Goal: Information Seeking & Learning: Learn about a topic

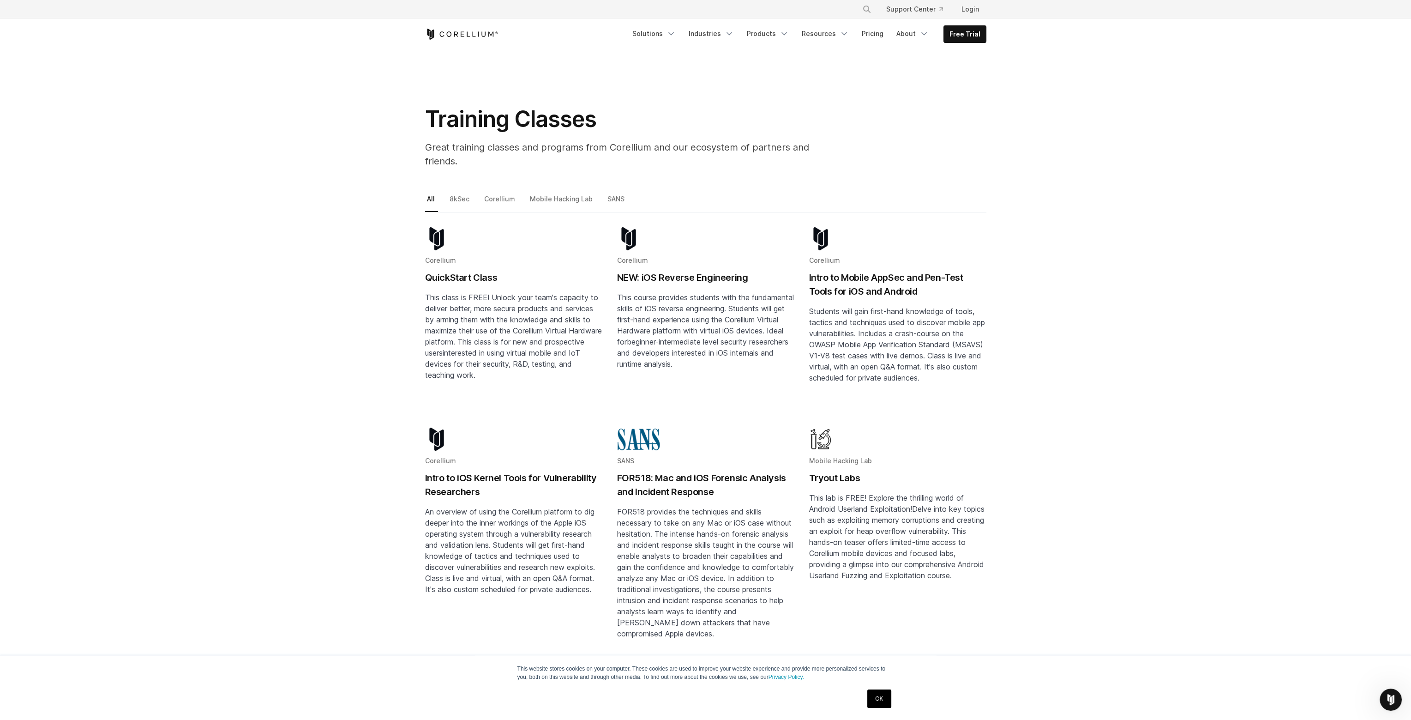
click at [655, 271] on h2 "NEW: iOS Reverse Engineering" at bounding box center [705, 278] width 177 height 14
click at [841, 271] on h2 "Intro to Mobile AppSec and Pen-Test Tools for iOS and Android" at bounding box center [897, 285] width 177 height 28
click at [502, 193] on link "Corellium" at bounding box center [500, 202] width 36 height 19
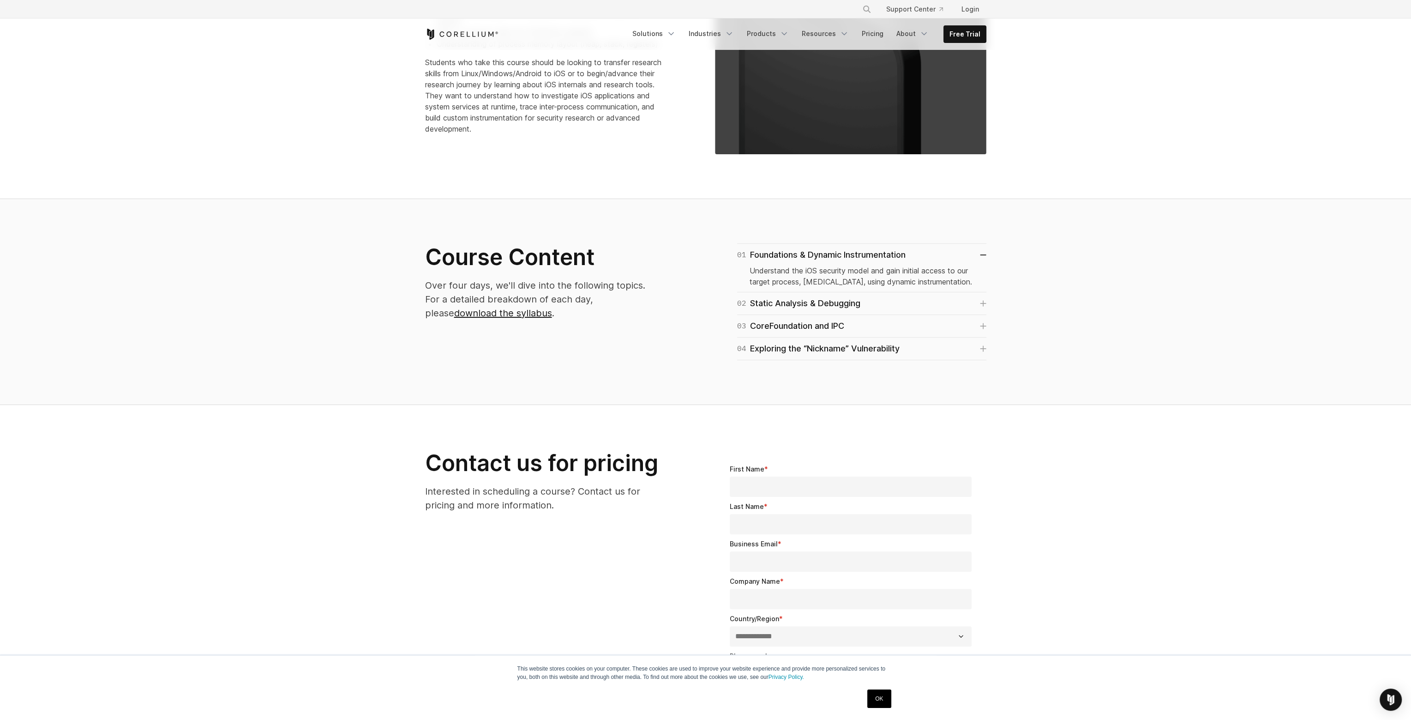
scroll to position [415, 0]
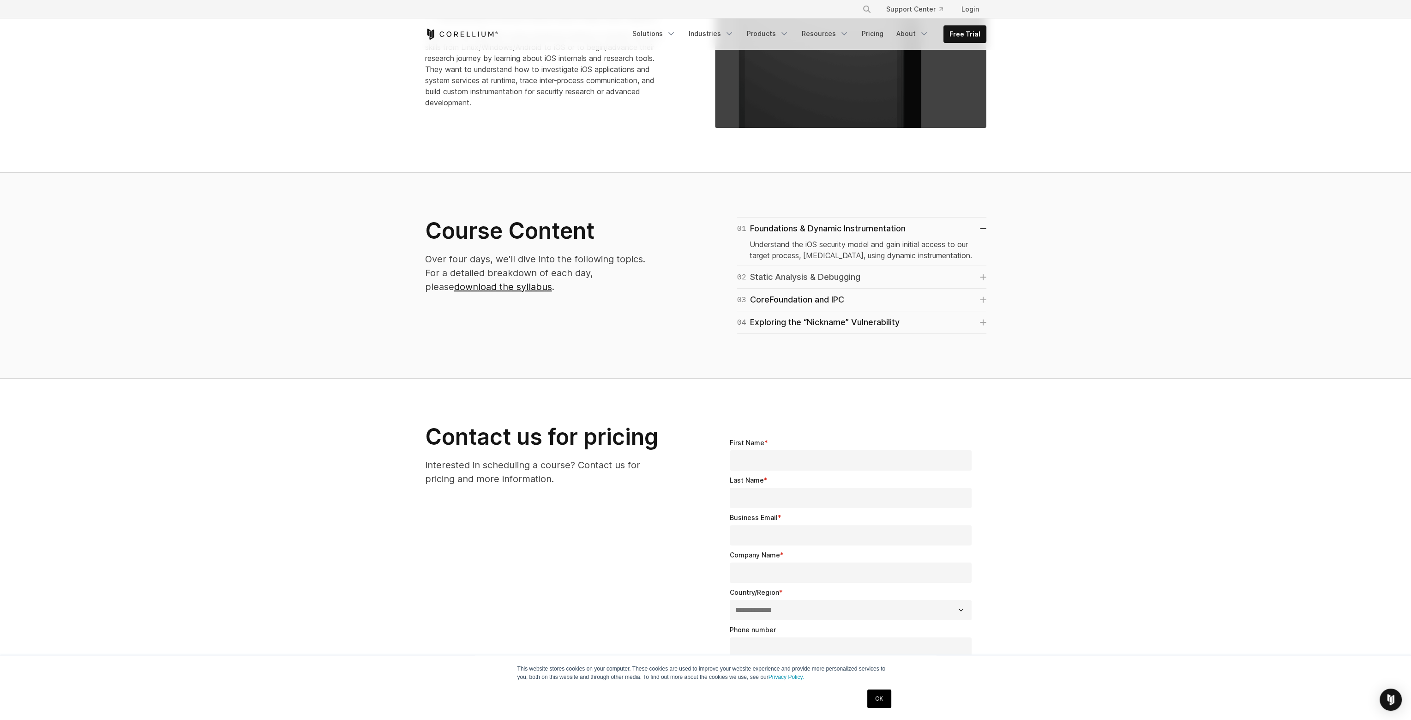
click at [797, 273] on div "02 Static Analysis & Debugging" at bounding box center [798, 277] width 123 height 13
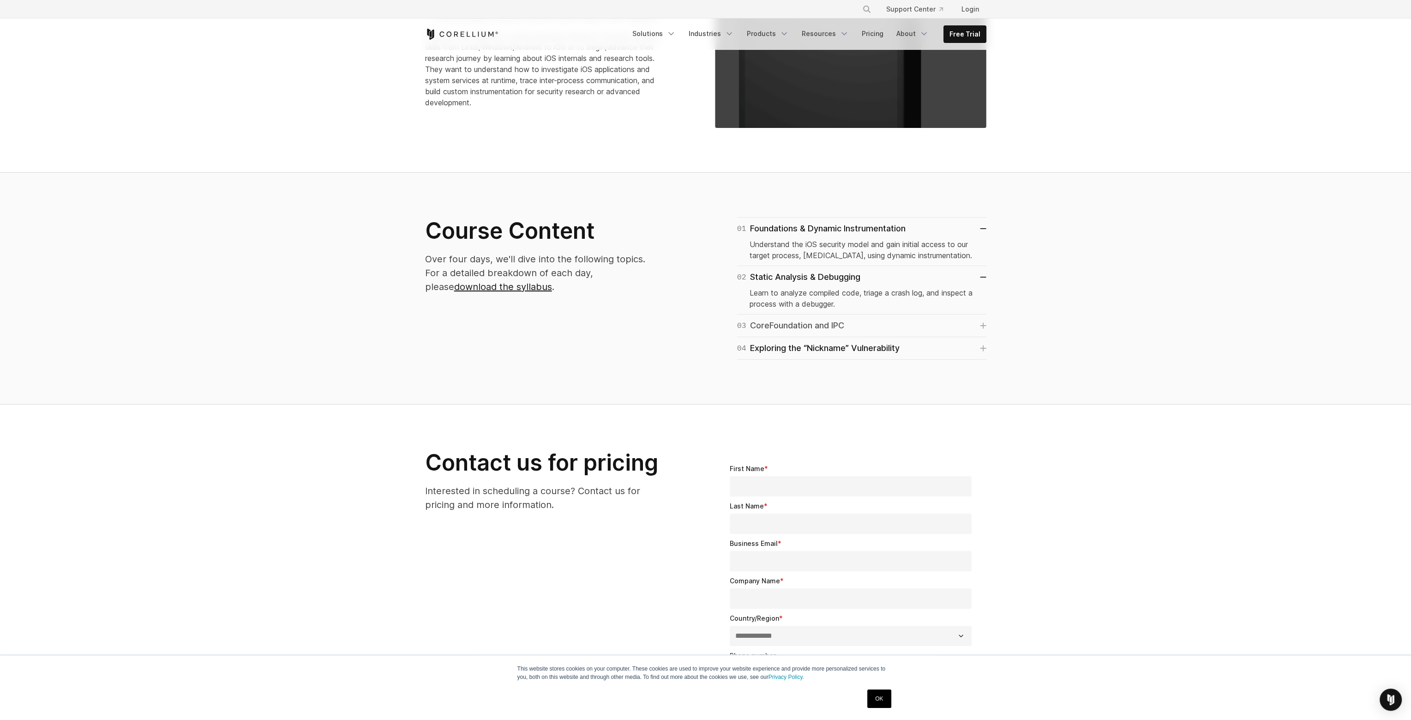
click at [791, 324] on div "03 CoreFoundation and IPC" at bounding box center [790, 325] width 107 height 13
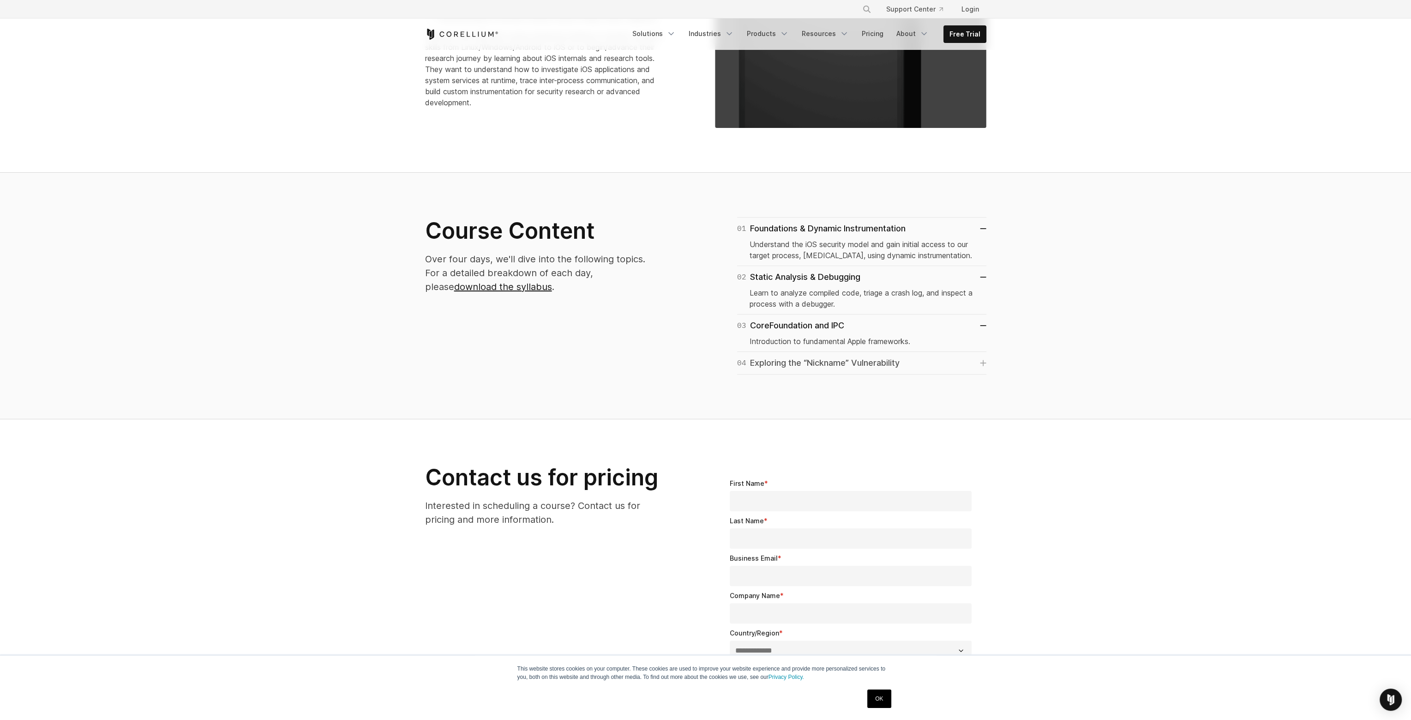
click at [809, 363] on div "04 Exploring the “Nickname” Vulnerability" at bounding box center [818, 362] width 162 height 13
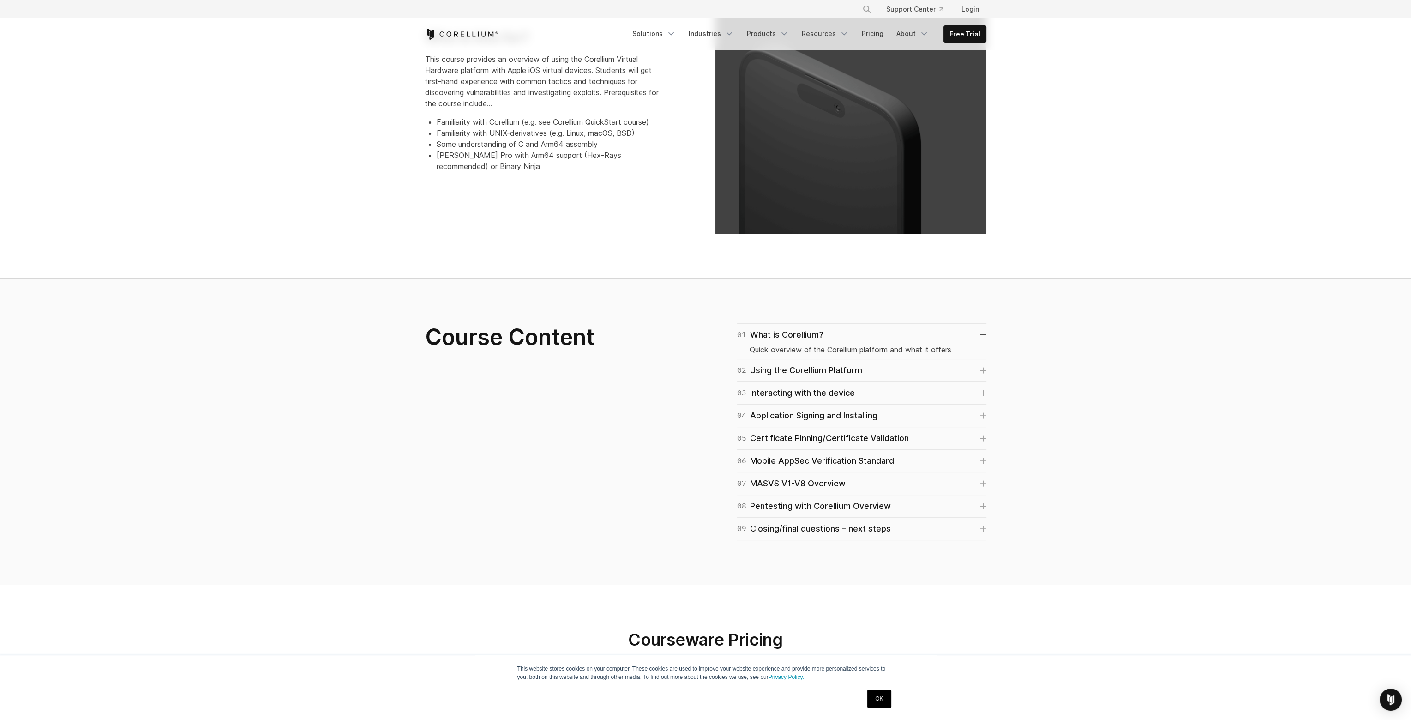
scroll to position [600, 0]
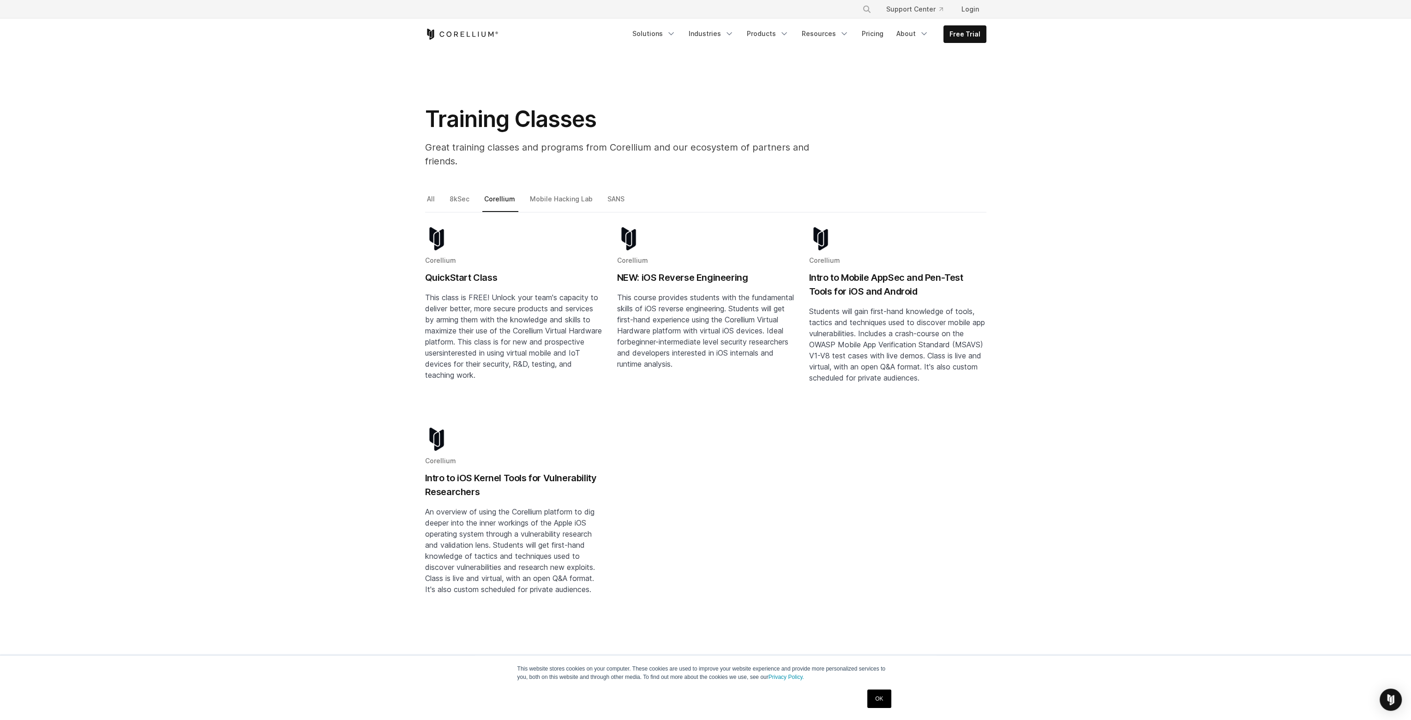
click at [462, 476] on h2 "Intro to iOS Kernel Tools for Vulnerability Researchers" at bounding box center [513, 485] width 177 height 28
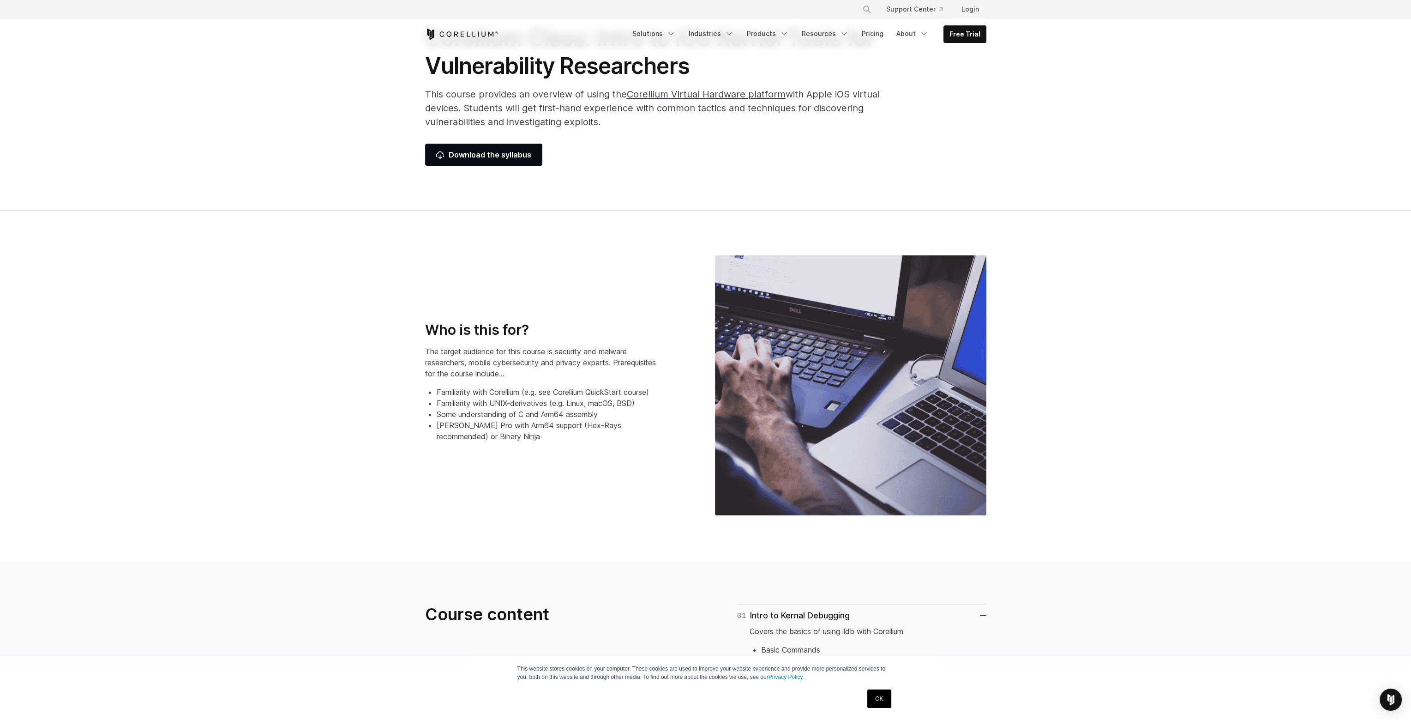
scroll to position [92, 0]
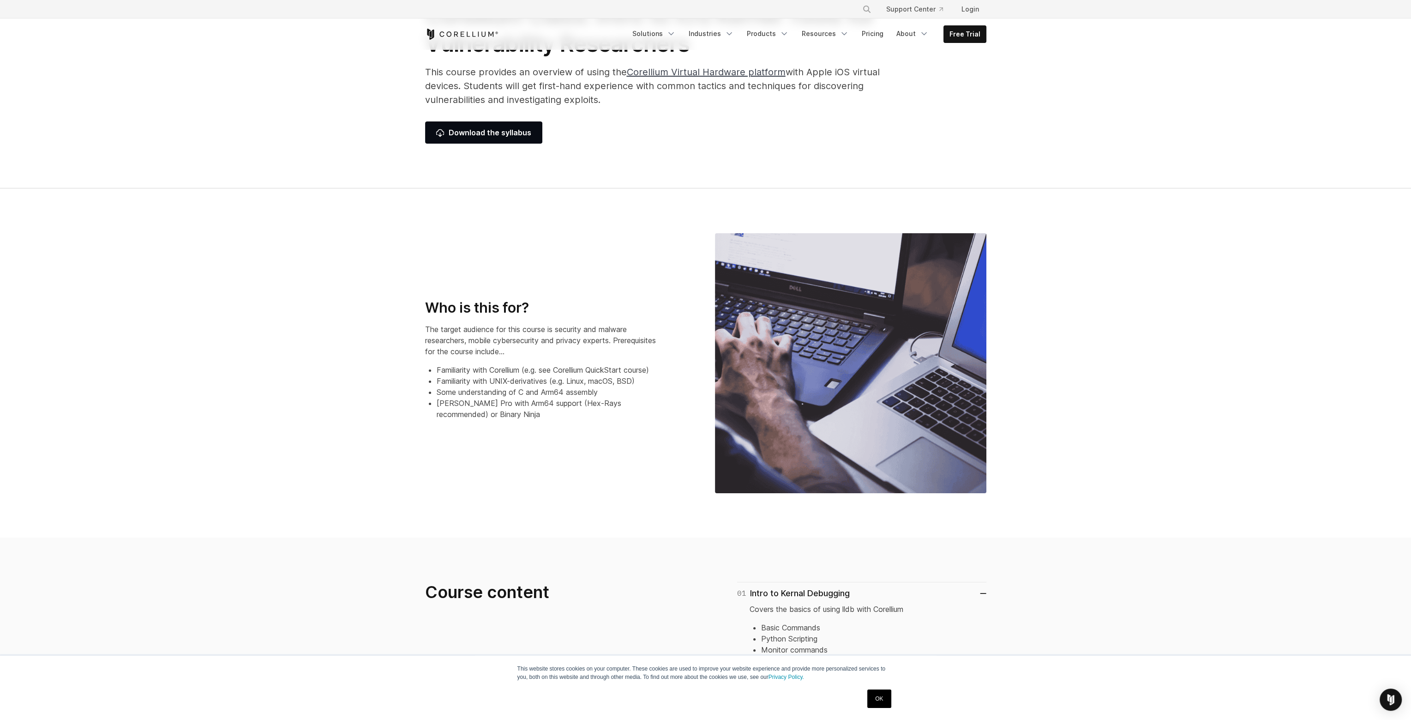
click at [649, 404] on li "[PERSON_NAME] Pro with Arm64 support (Hex-Rays recommended) or Binary Ninja" at bounding box center [549, 408] width 225 height 22
click at [635, 408] on li "[PERSON_NAME] Pro with Arm64 support (Hex-Rays recommended) or Binary Ninja" at bounding box center [549, 408] width 225 height 22
drag, startPoint x: 639, startPoint y: 402, endPoint x: 456, endPoint y: 420, distance: 184.1
click at [457, 421] on div "Who is this for? The target audience for this course is security and malware re…" at bounding box center [561, 363] width 290 height 128
